Goal: Transaction & Acquisition: Obtain resource

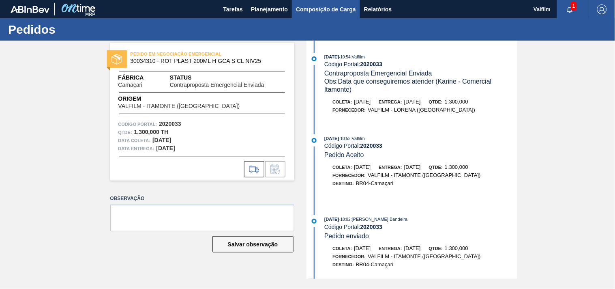
click at [351, 4] on span "Composição de Carga" at bounding box center [326, 9] width 60 height 10
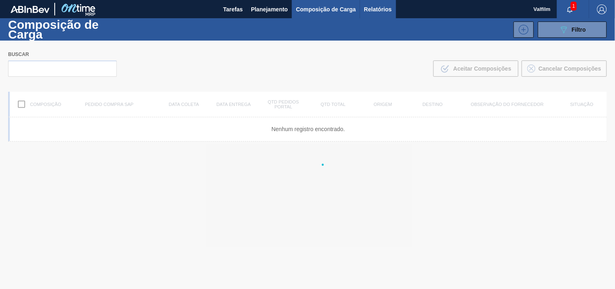
click at [376, 10] on span "Relatórios" at bounding box center [378, 9] width 28 height 10
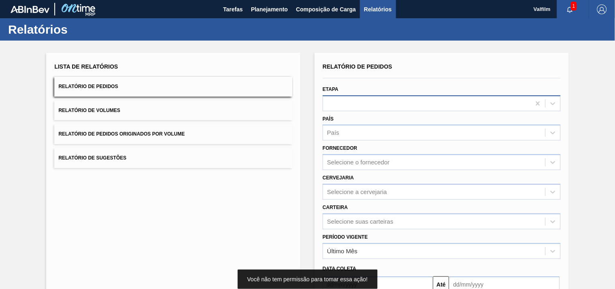
click at [356, 100] on div at bounding box center [427, 103] width 208 height 12
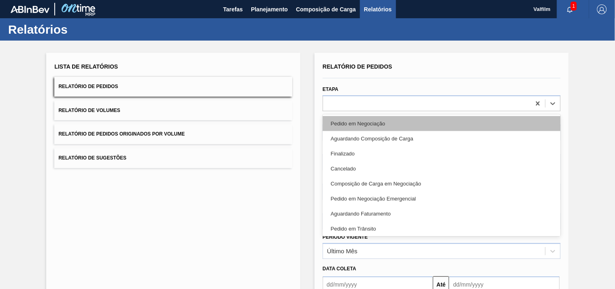
click at [372, 116] on div "Pedido em Negociação" at bounding box center [442, 123] width 238 height 15
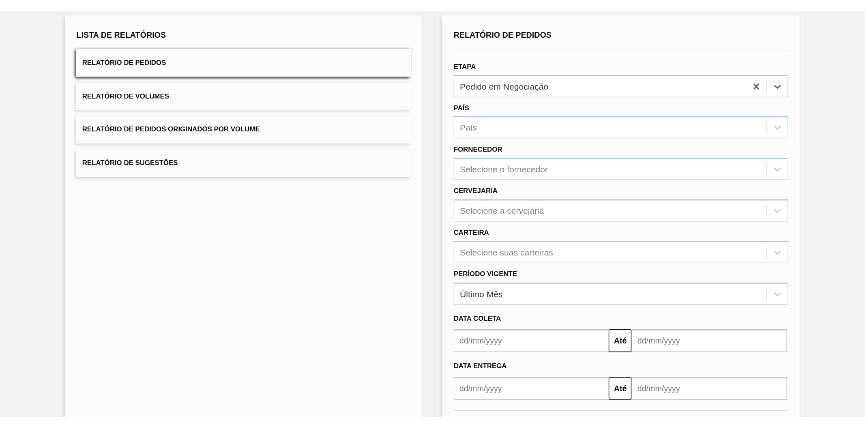
scroll to position [84, 0]
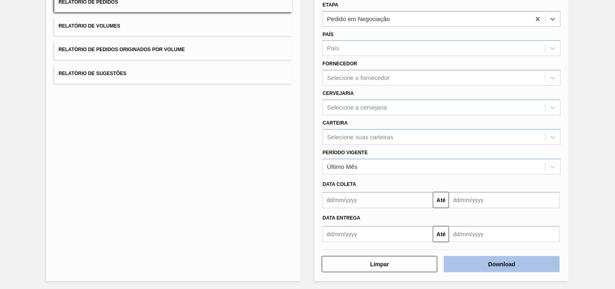
click at [503, 259] on button "Download" at bounding box center [502, 264] width 116 height 16
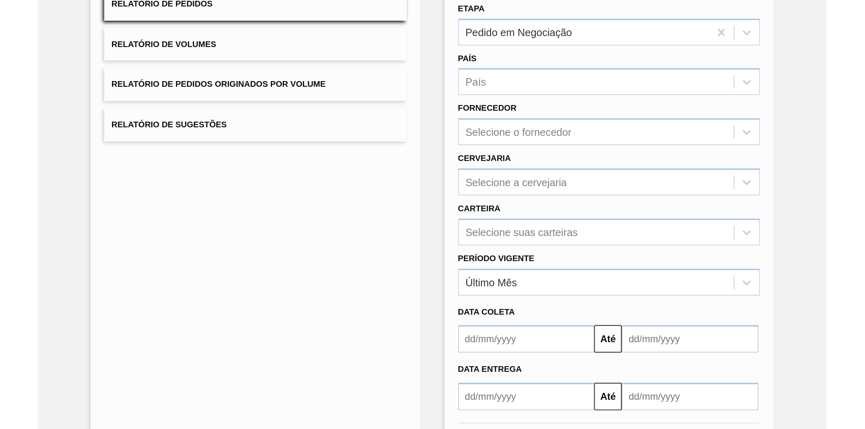
scroll to position [0, 0]
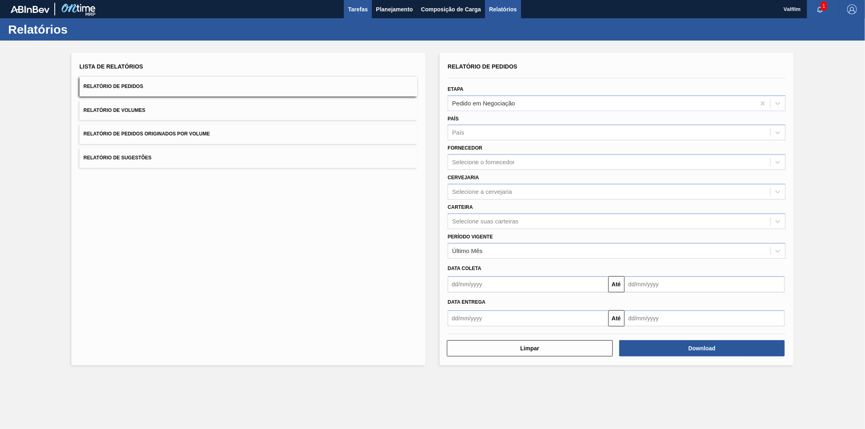
click at [361, 15] on button "Tarefas" at bounding box center [358, 9] width 28 height 18
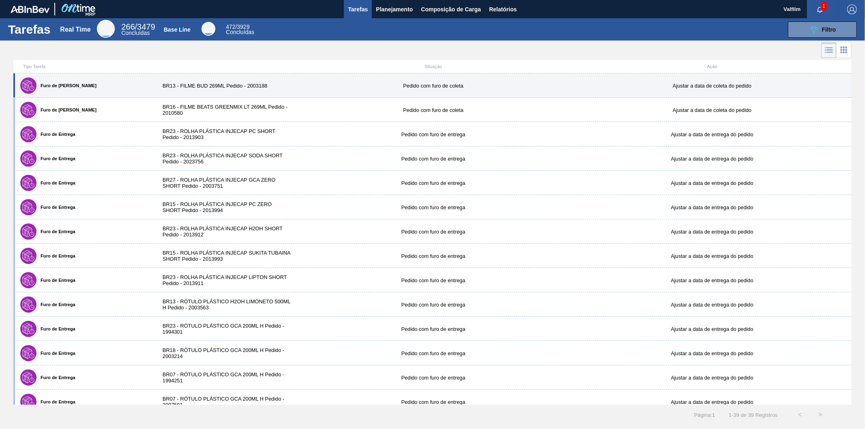
click at [249, 79] on div "Furo de Coleta BR13 - FILME BUD 269ML Pedido - 2003188 Pedido com furo de colet…" at bounding box center [432, 85] width 838 height 24
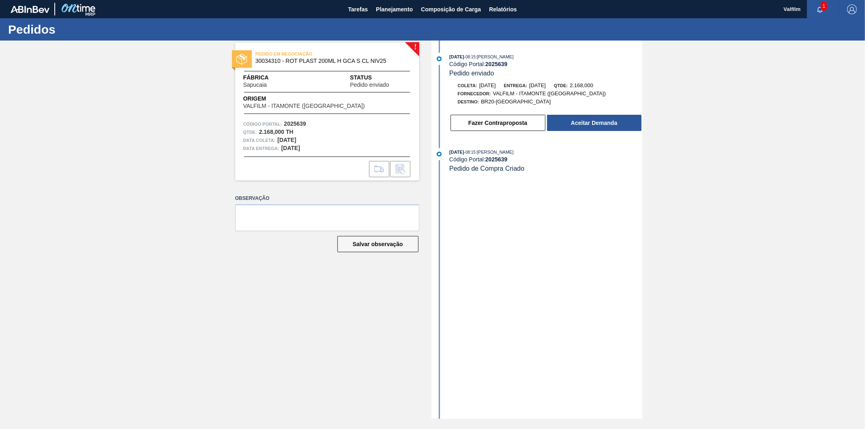
click at [839, 426] on div "Pedidos ! PEDIDO EM NEGOCIAÇÃO 30034310 - ROT PLAST 200ML H GCA S CL NIV25 Fábr…" at bounding box center [432, 223] width 865 height 411
click at [822, 5] on span "1" at bounding box center [823, 6] width 6 height 9
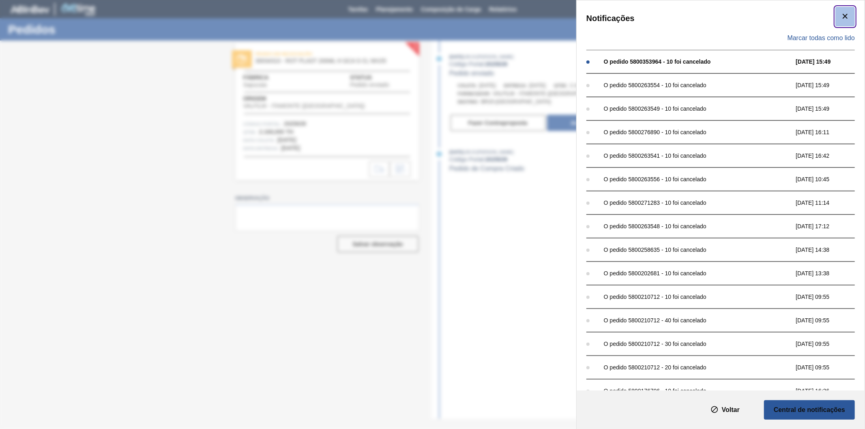
click at [844, 17] on icon "botão de ícone" at bounding box center [845, 16] width 10 height 10
